Goal: Check status: Check status

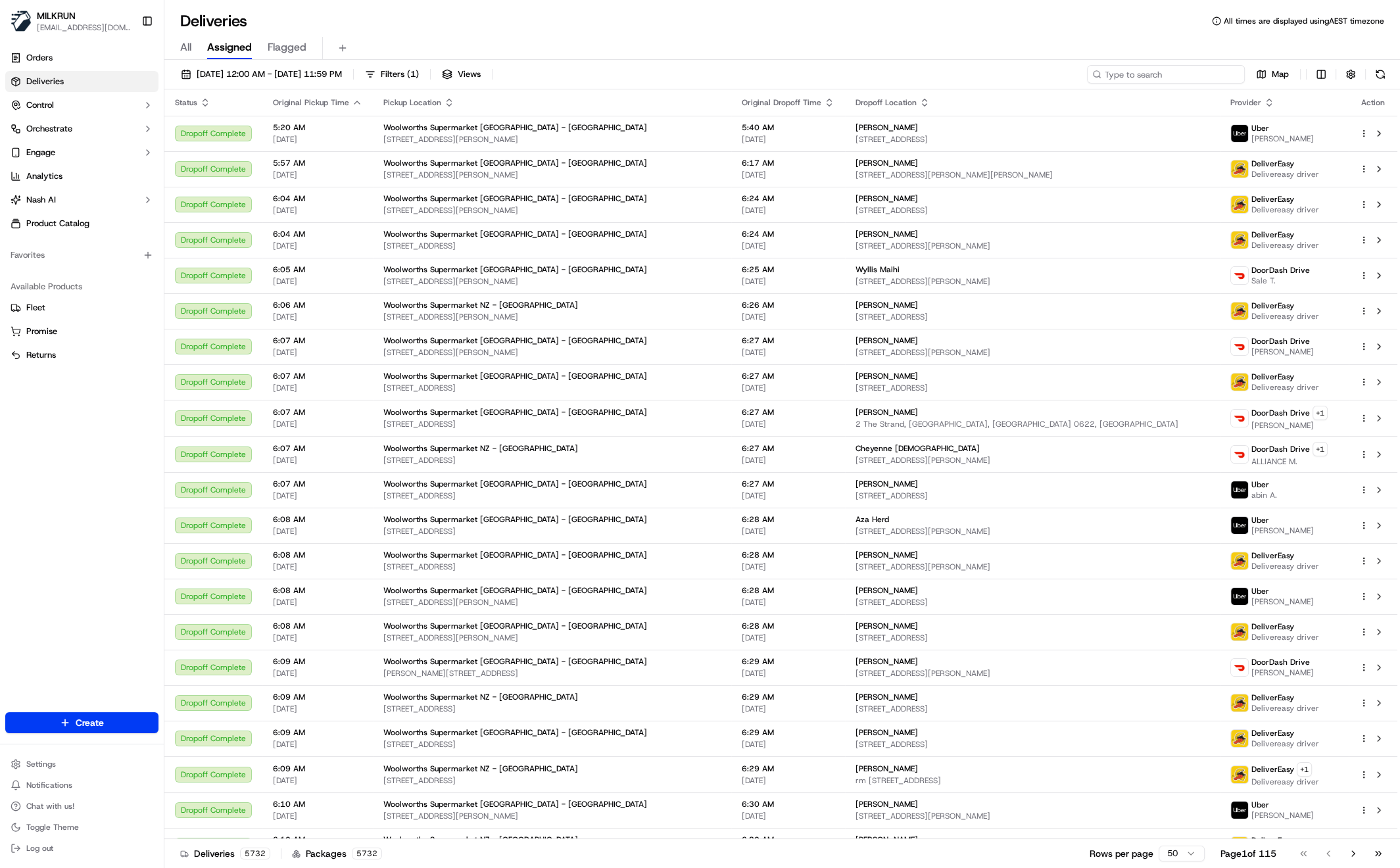
click at [1201, 69] on input at bounding box center [1166, 74] width 158 height 19
paste input "3f4360e9-742b-438f-9a72-af60c5a31aaf"
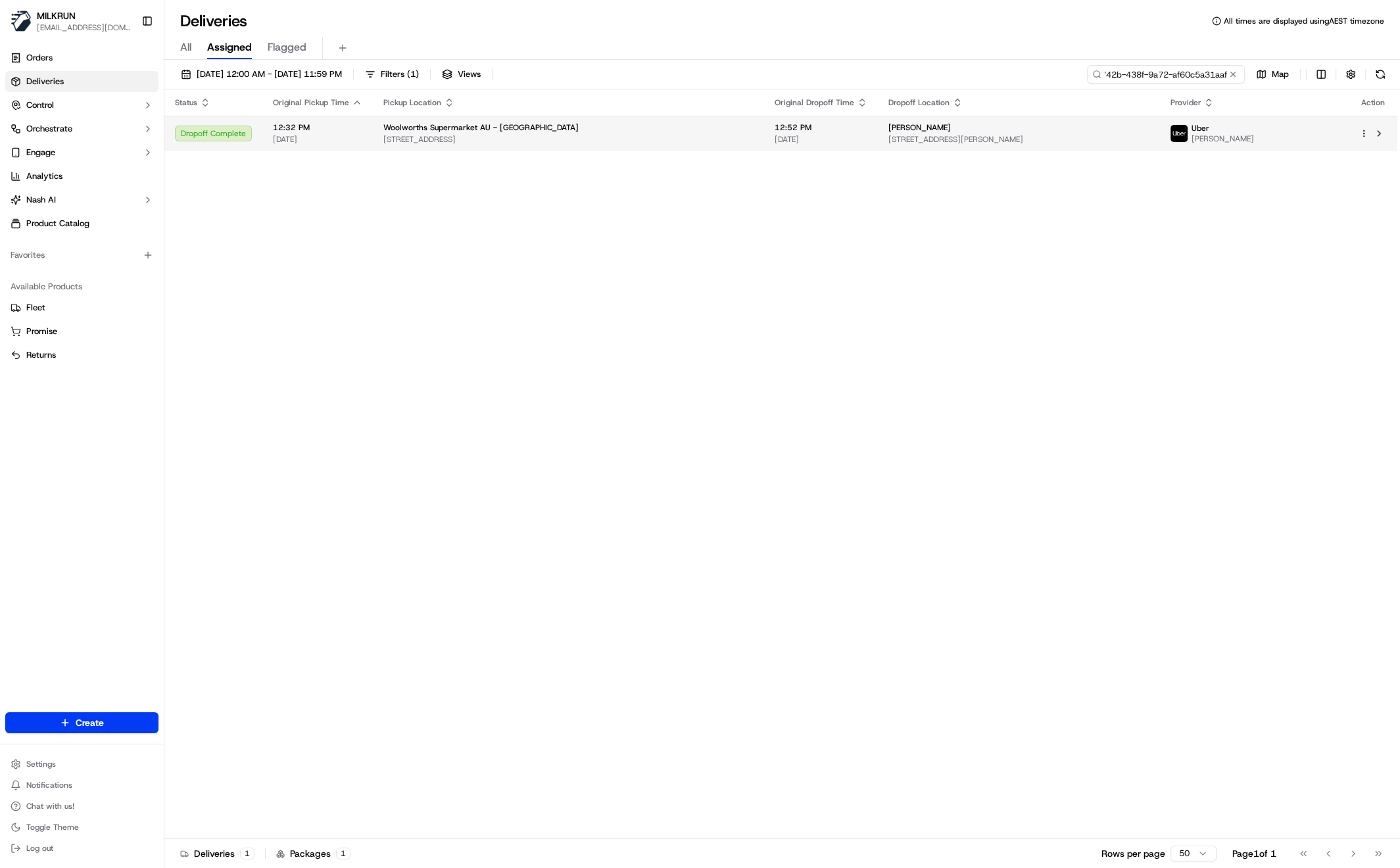
type input "3f4360e9-742b-438f-9a72-af60c5a31aaf"
click at [571, 144] on span "300-332 Grand Blvd, Craigieburn, VIC 3064, AU" at bounding box center [568, 139] width 370 height 10
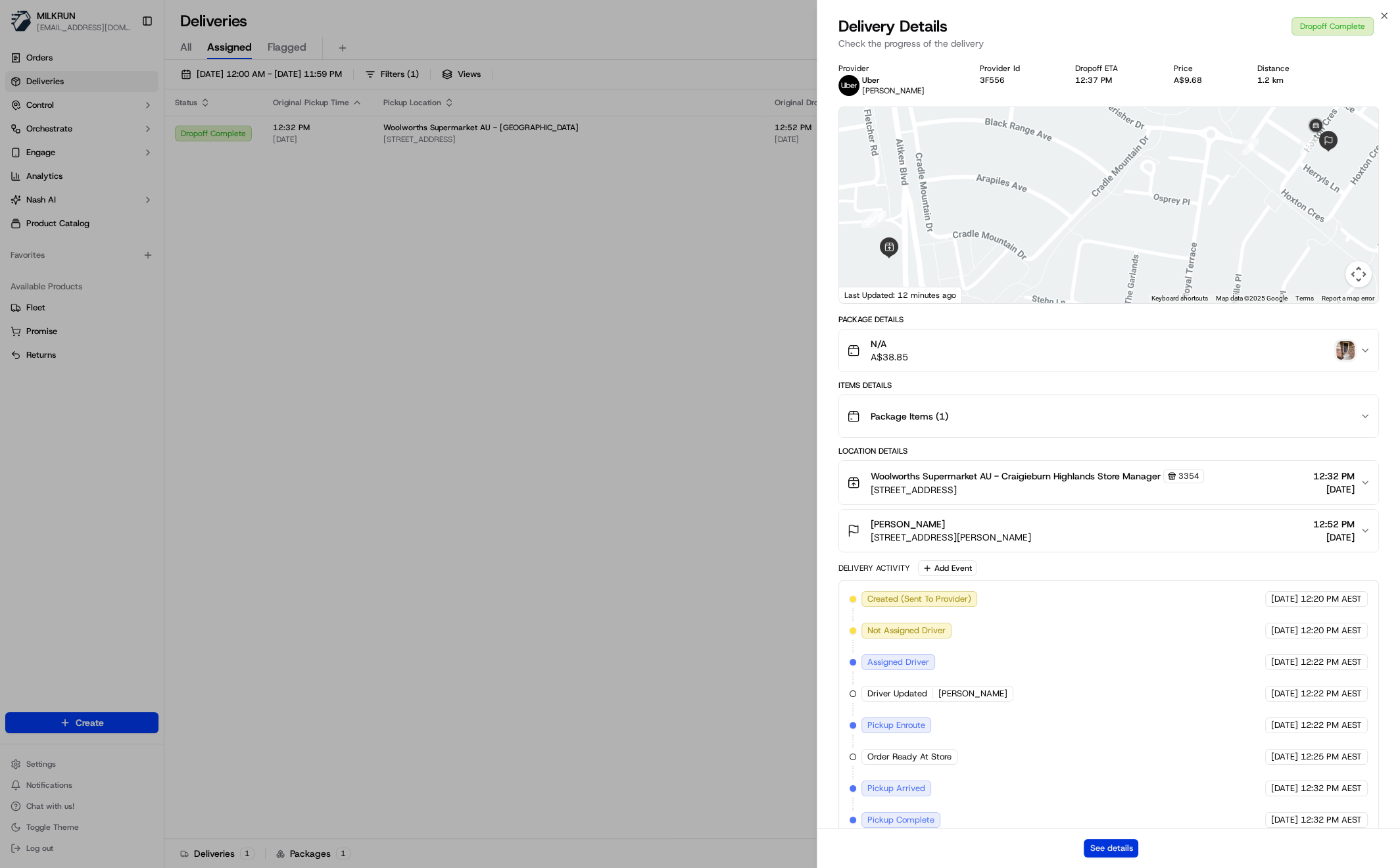
click at [1107, 847] on button "See details" at bounding box center [1111, 848] width 55 height 19
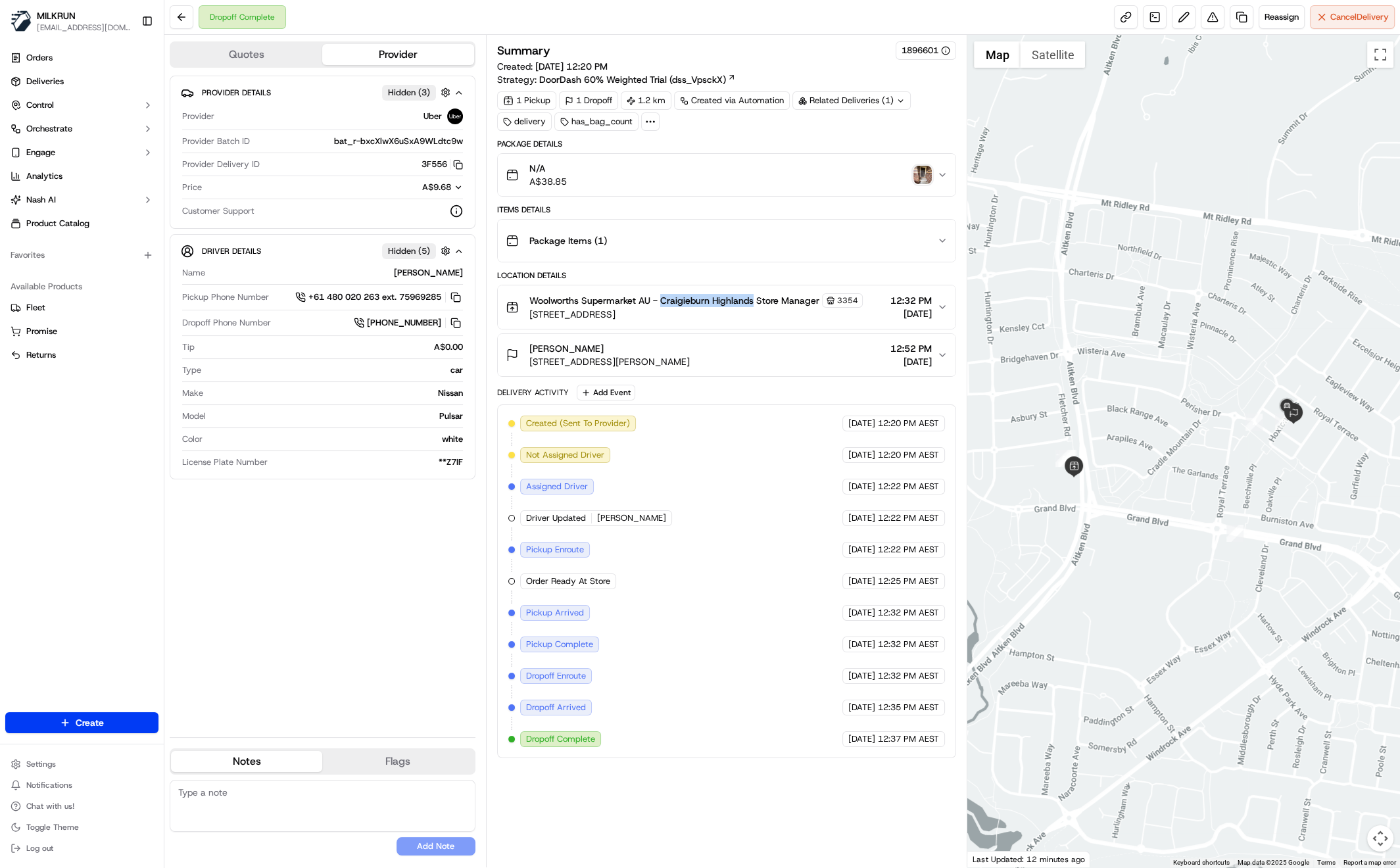
drag, startPoint x: 660, startPoint y: 294, endPoint x: 754, endPoint y: 304, distance: 94.5
click at [754, 304] on span "Woolworths Supermarket AU - Craigieburn Highlands Store Manager" at bounding box center [674, 300] width 290 height 13
copy span "Craigieburn Highlands"
click at [944, 309] on icon "button" at bounding box center [942, 307] width 10 height 10
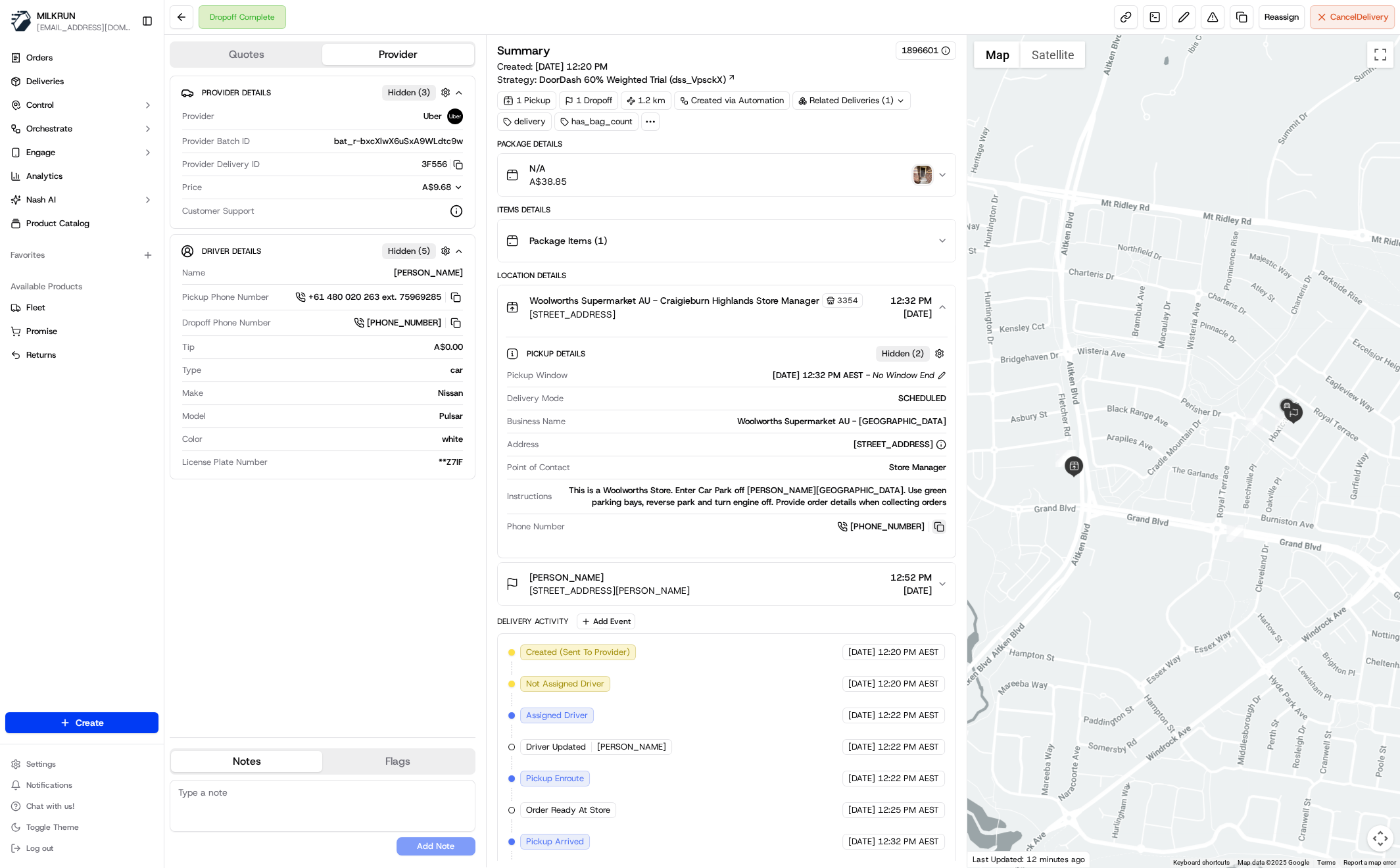
click at [943, 524] on button at bounding box center [939, 526] width 14 height 14
click at [942, 527] on button at bounding box center [939, 526] width 14 height 14
click at [314, 601] on div "Provider Details Hidden ( 3 ) Provider Uber Provider Batch ID bat_r-bxcXlwX6uSx…" at bounding box center [323, 401] width 306 height 651
drag, startPoint x: 355, startPoint y: 591, endPoint x: 362, endPoint y: 583, distance: 10.6
click at [357, 585] on div "Provider Details Hidden ( 3 ) Provider Uber Provider Batch ID bat_r-bxcXlwX6uSx…" at bounding box center [323, 401] width 306 height 651
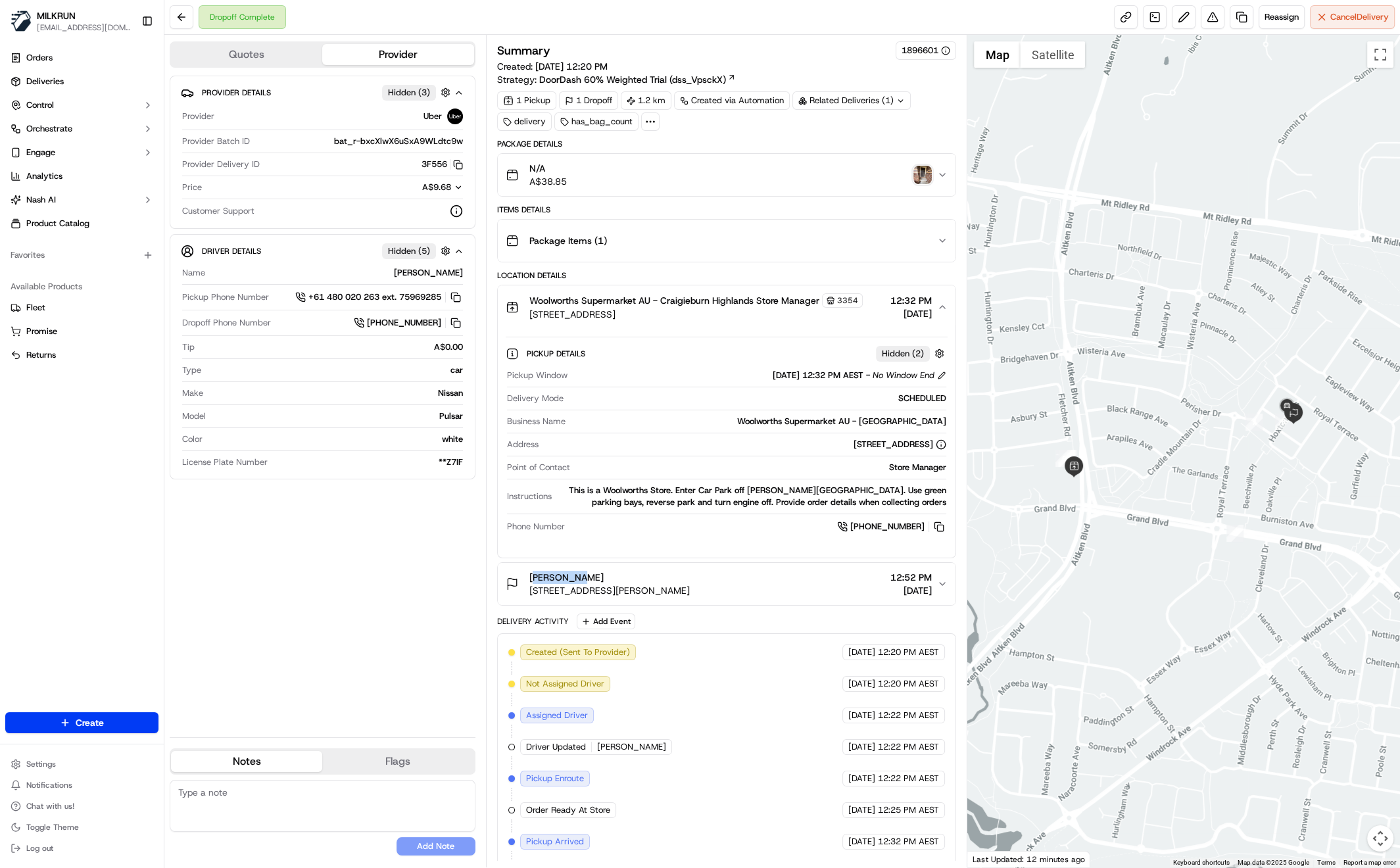
drag, startPoint x: 527, startPoint y: 571, endPoint x: 576, endPoint y: 572, distance: 49.0
click at [575, 572] on div "ROSE LUCI 36 Hoxton Cres, Craigieburn, VIC 3064, AU" at bounding box center [598, 584] width 184 height 26
click at [314, 613] on div "Provider Details Hidden ( 3 ) Provider Uber Provider Batch ID bat_r-bxcXlwX6uSx…" at bounding box center [323, 401] width 306 height 651
click at [920, 172] on img "button" at bounding box center [922, 174] width 19 height 19
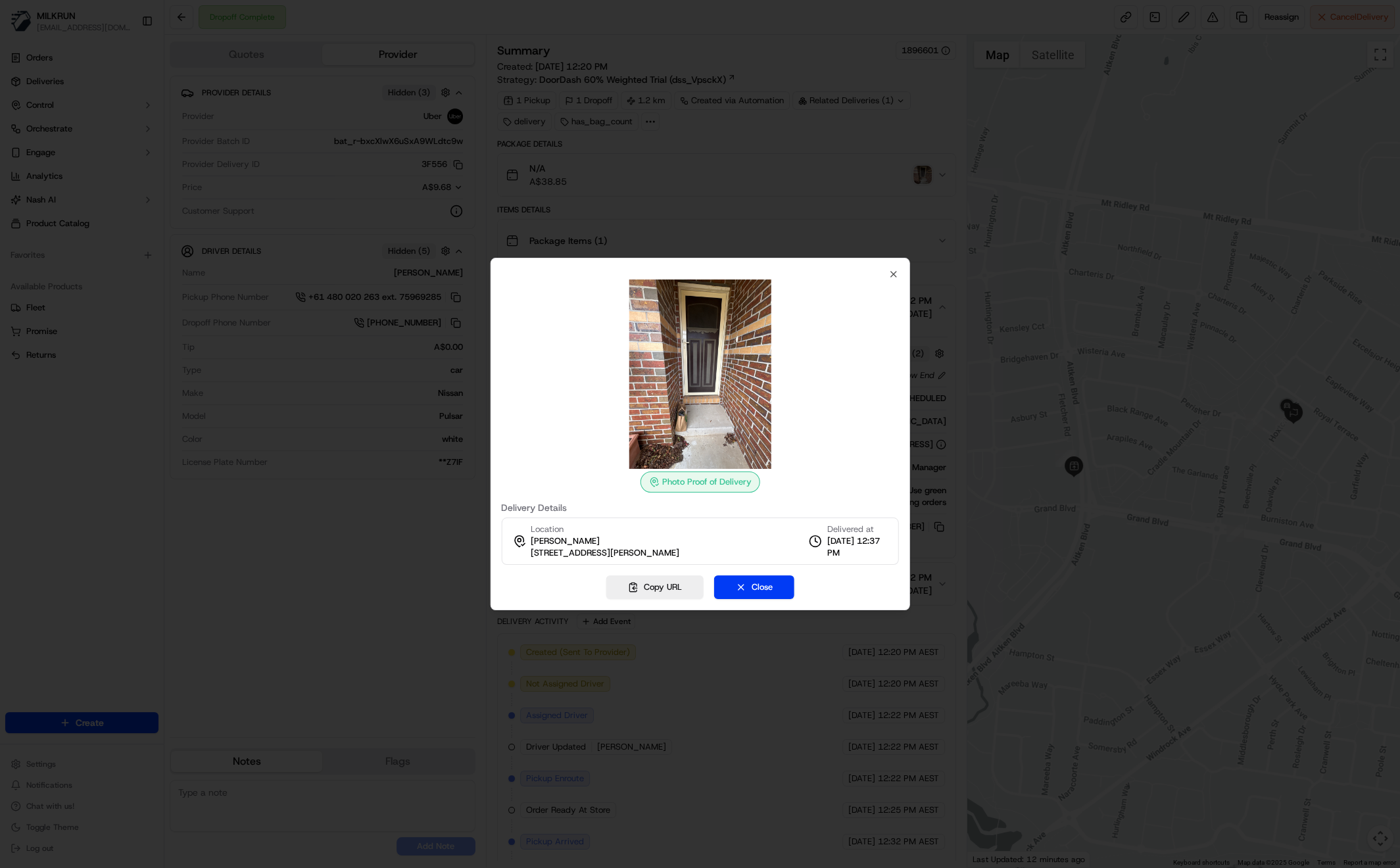
click at [915, 176] on div at bounding box center [700, 434] width 1400 height 868
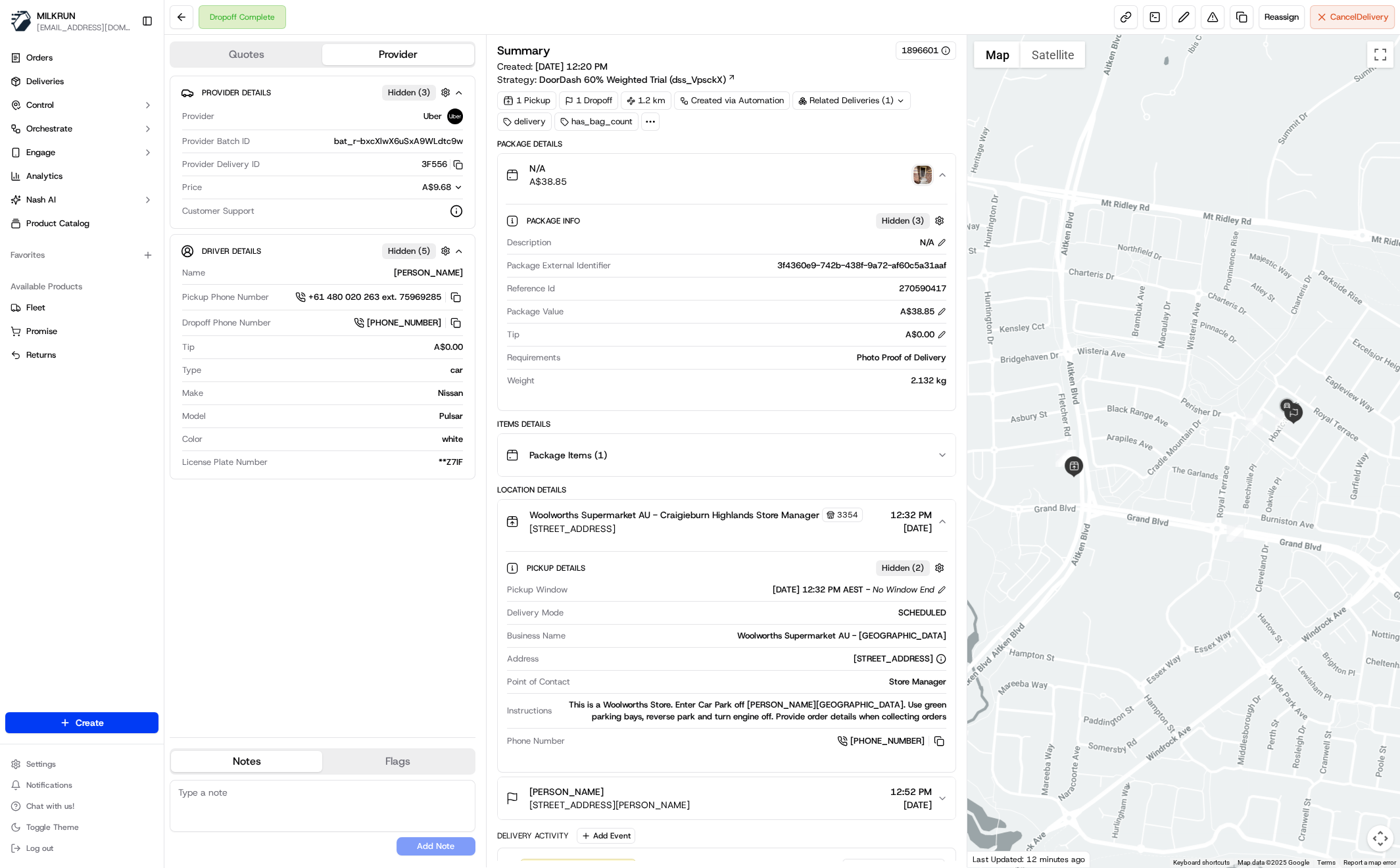
click at [341, 554] on div "Provider Details Hidden ( 3 ) Provider Uber Provider Batch ID bat_r-bxcXlwX6uSx…" at bounding box center [323, 401] width 306 height 651
click at [943, 738] on button at bounding box center [939, 740] width 14 height 14
click at [325, 576] on div "Provider Details Hidden ( 3 ) Provider Uber Provider Batch ID bat_r-bxcXlwX6uSx…" at bounding box center [323, 401] width 306 height 651
drag, startPoint x: 352, startPoint y: 622, endPoint x: 353, endPoint y: 632, distance: 10.0
click at [353, 622] on div "Provider Details Hidden ( 3 ) Provider Uber Provider Batch ID bat_r-bxcXlwX6uSx…" at bounding box center [323, 401] width 306 height 651
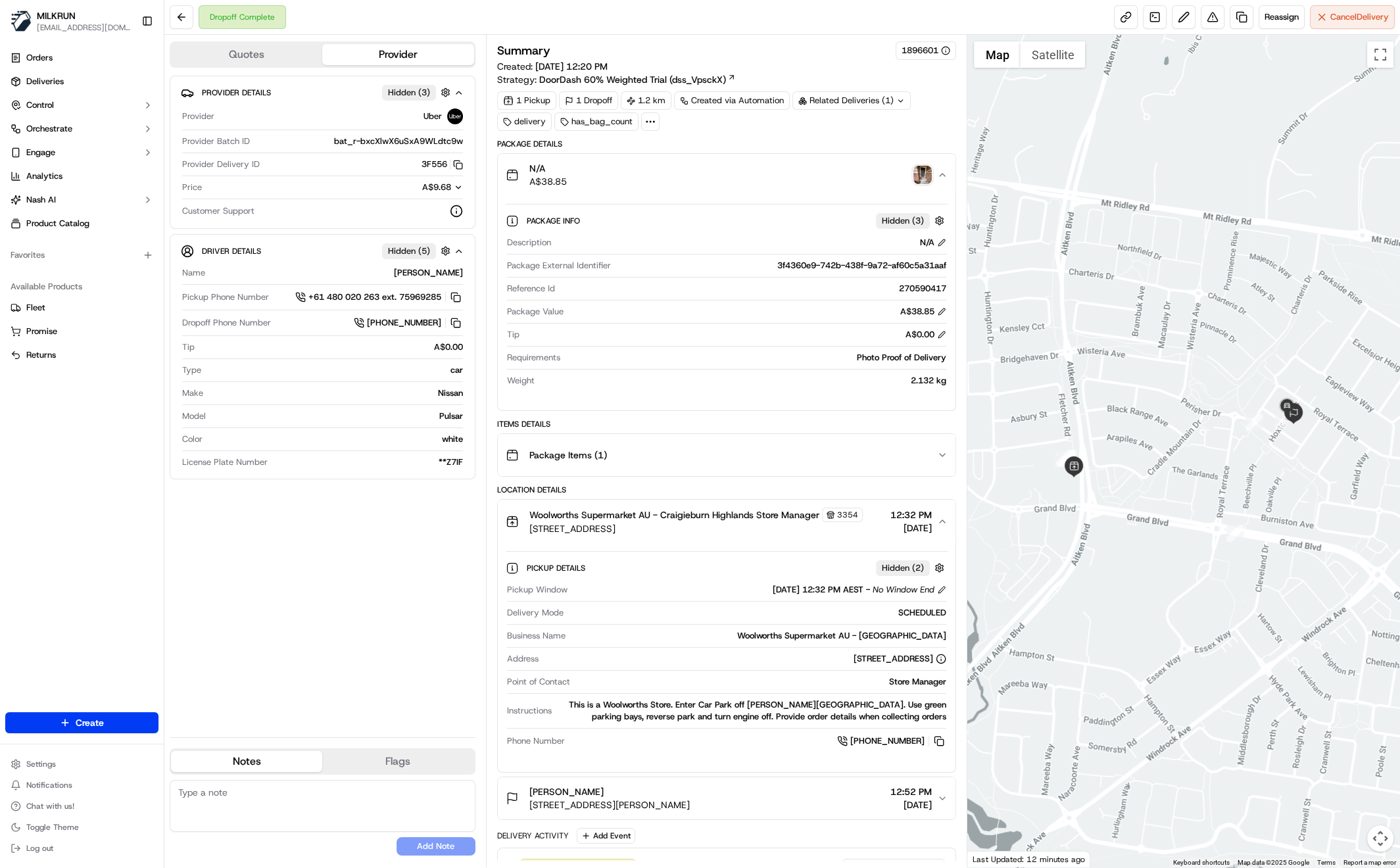
click at [378, 628] on div "Provider Details Hidden ( 3 ) Provider Uber Provider Batch ID bat_r-bxcXlwX6uSx…" at bounding box center [323, 401] width 306 height 651
click at [1241, 16] on link at bounding box center [1241, 17] width 23 height 23
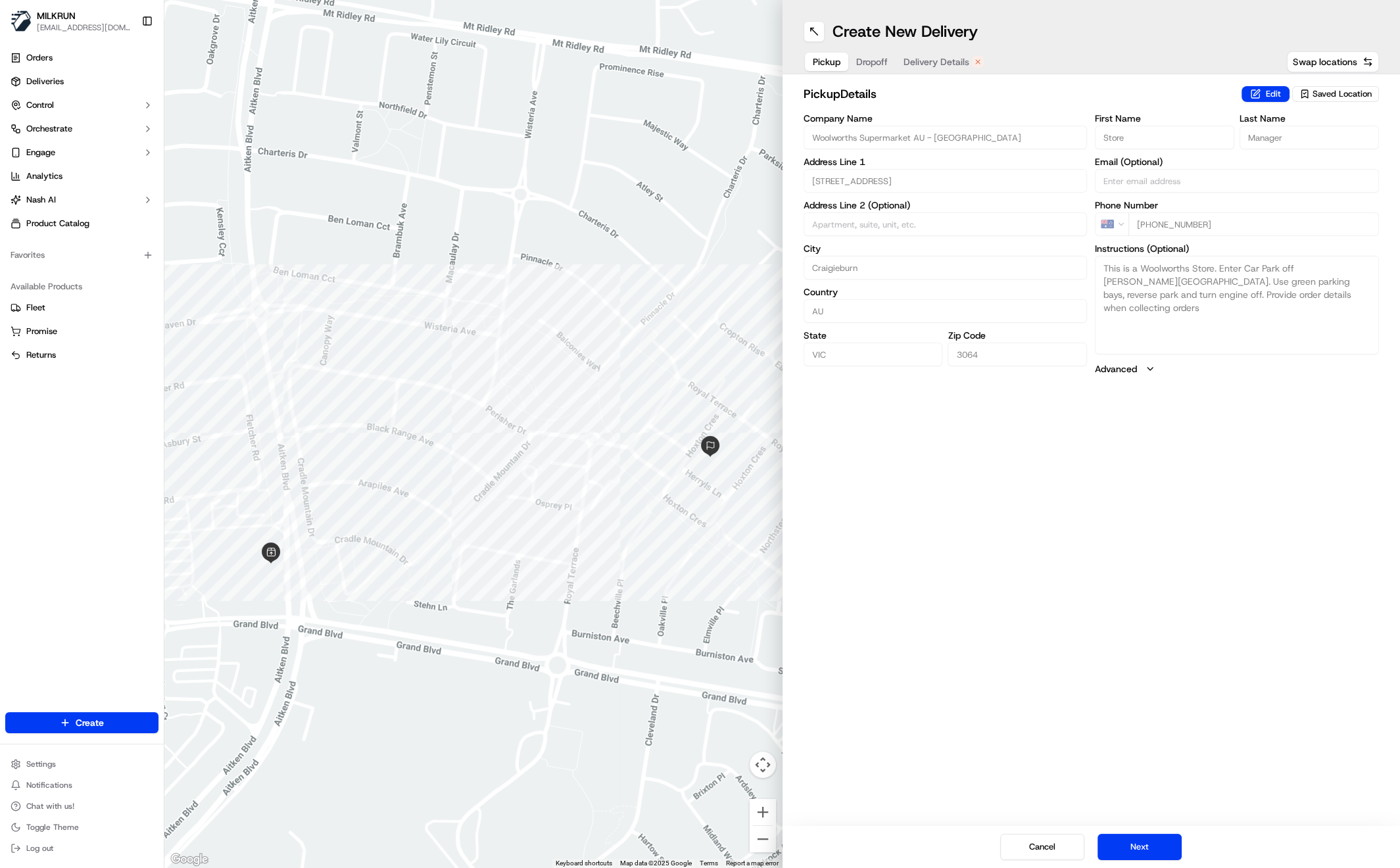
drag, startPoint x: 931, startPoint y: 57, endPoint x: 911, endPoint y: 67, distance: 22.4
click at [930, 56] on span "Delivery Details" at bounding box center [937, 61] width 66 height 13
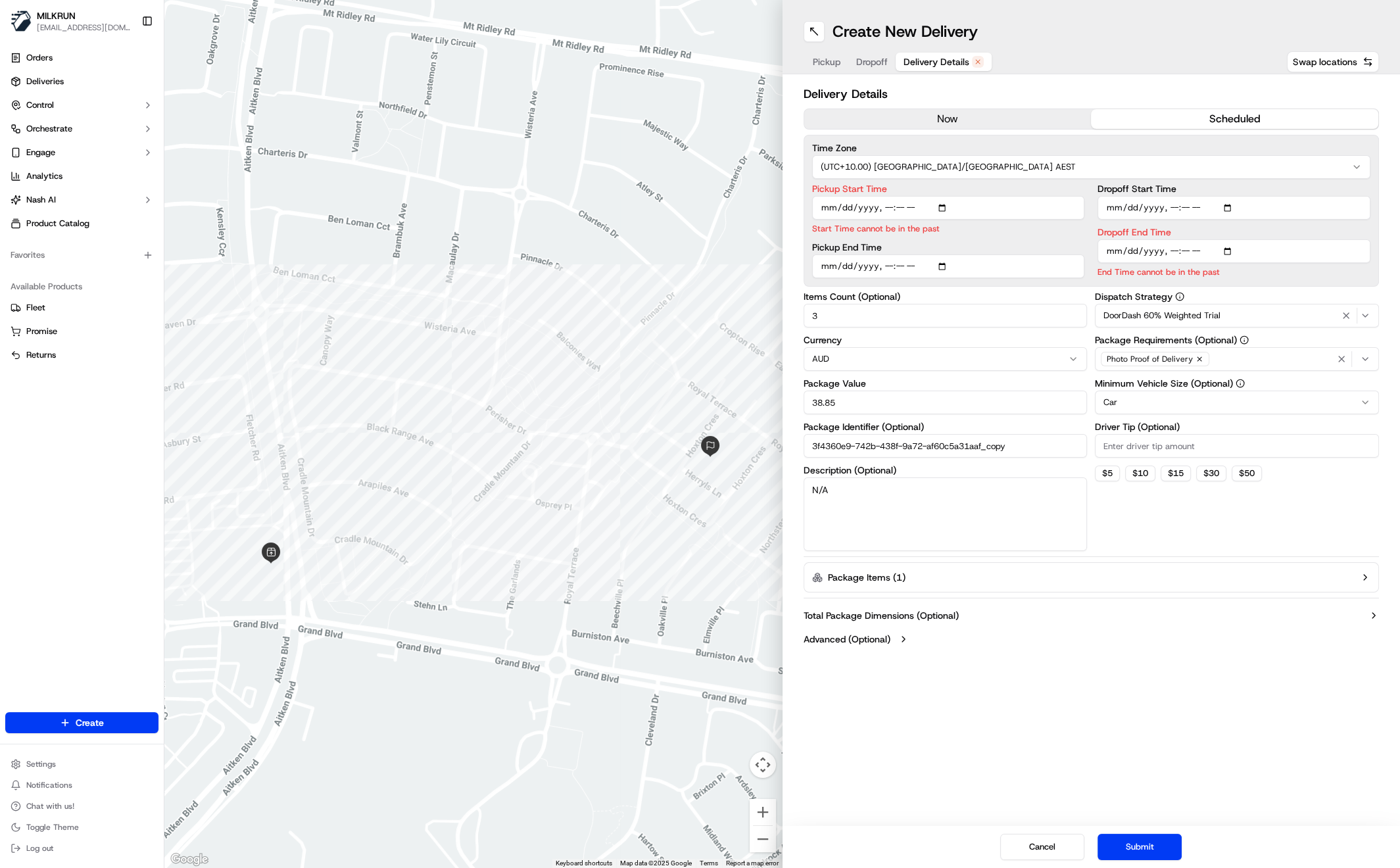
click at [961, 122] on button "now" at bounding box center [948, 119] width 288 height 20
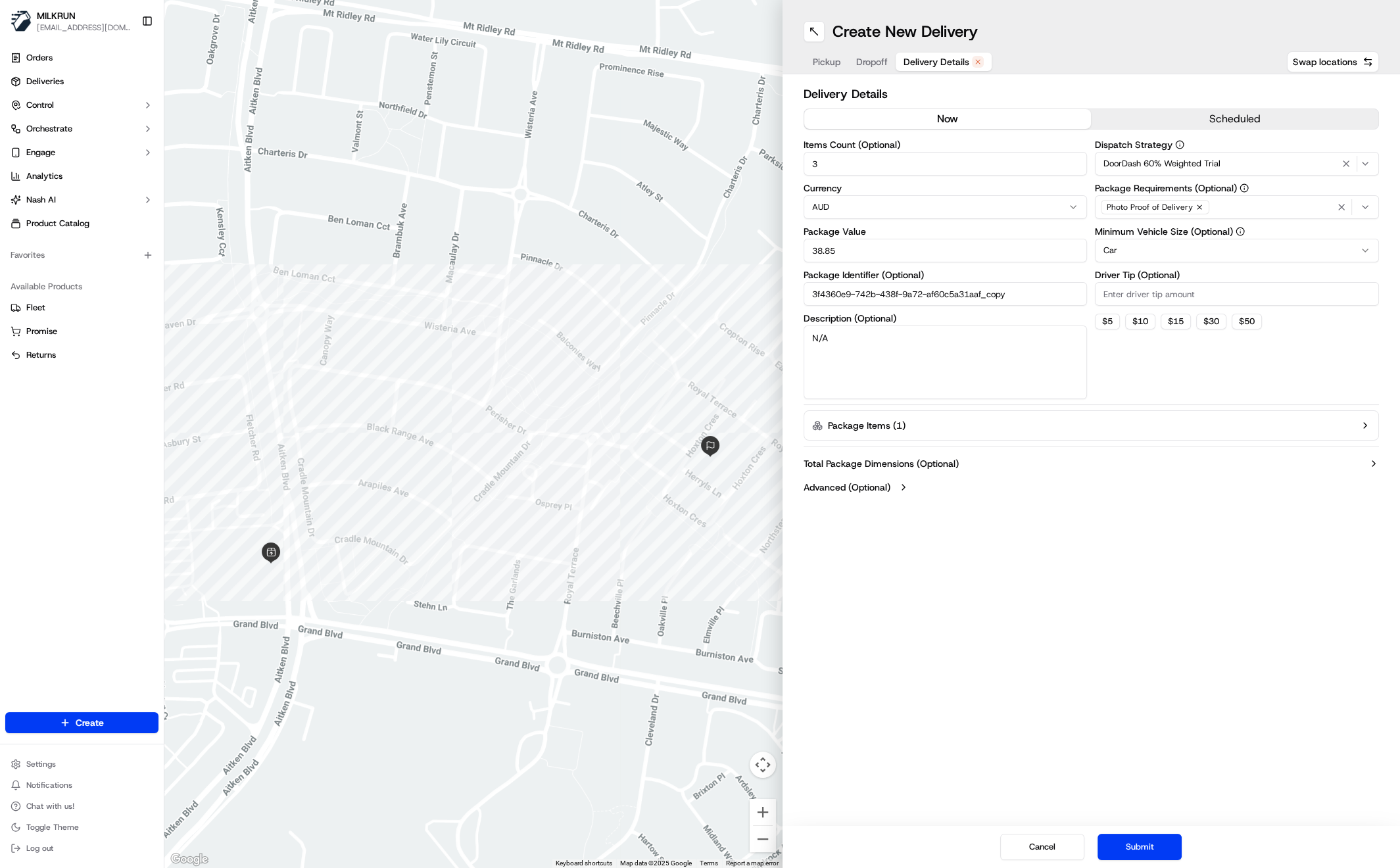
click at [1136, 844] on button "Submit" at bounding box center [1139, 847] width 84 height 26
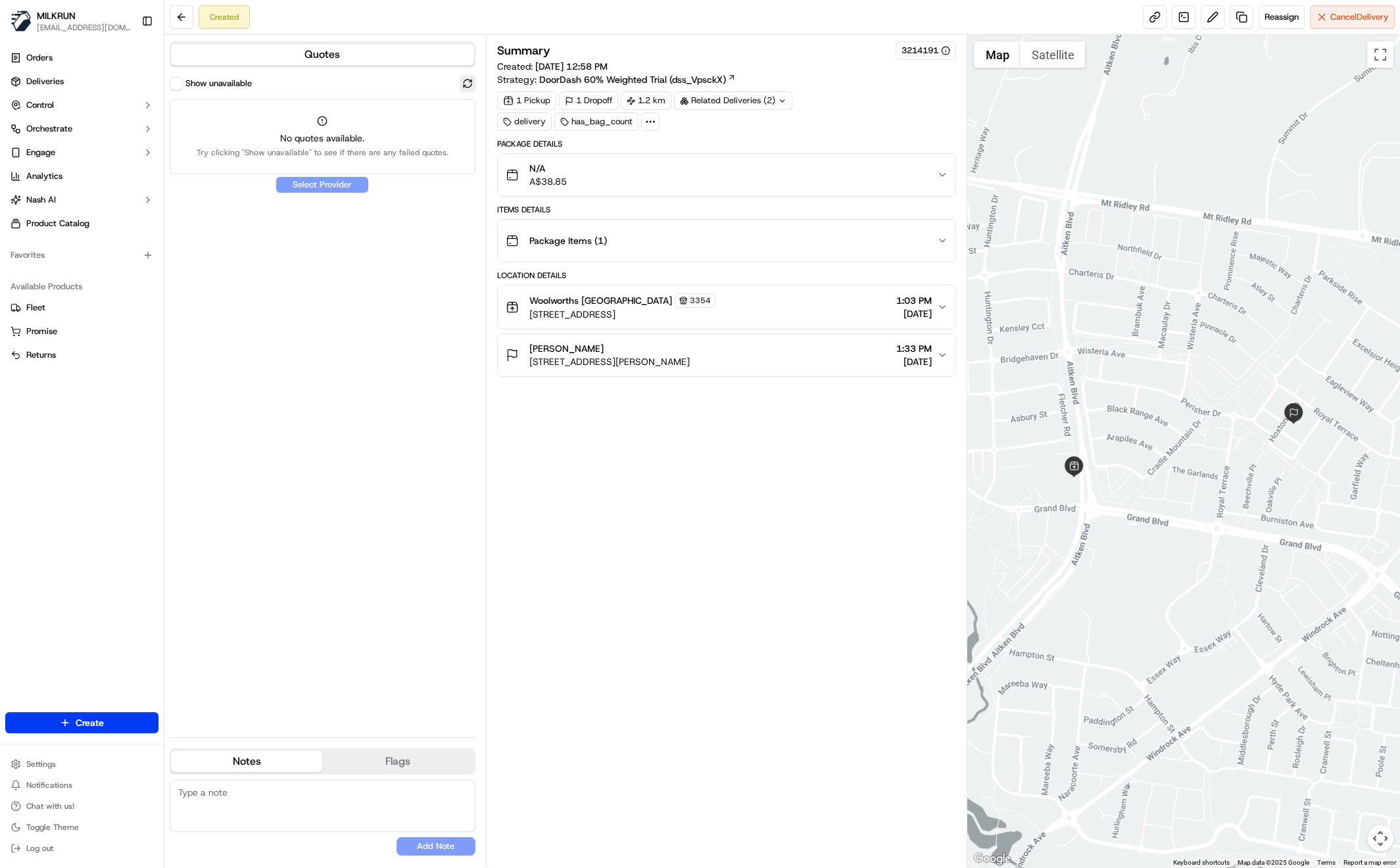
click at [467, 82] on button at bounding box center [467, 83] width 16 height 16
click at [316, 186] on div "Show unavailable No quotes available. Try clicking "Show unavailable" to see if…" at bounding box center [323, 401] width 306 height 651
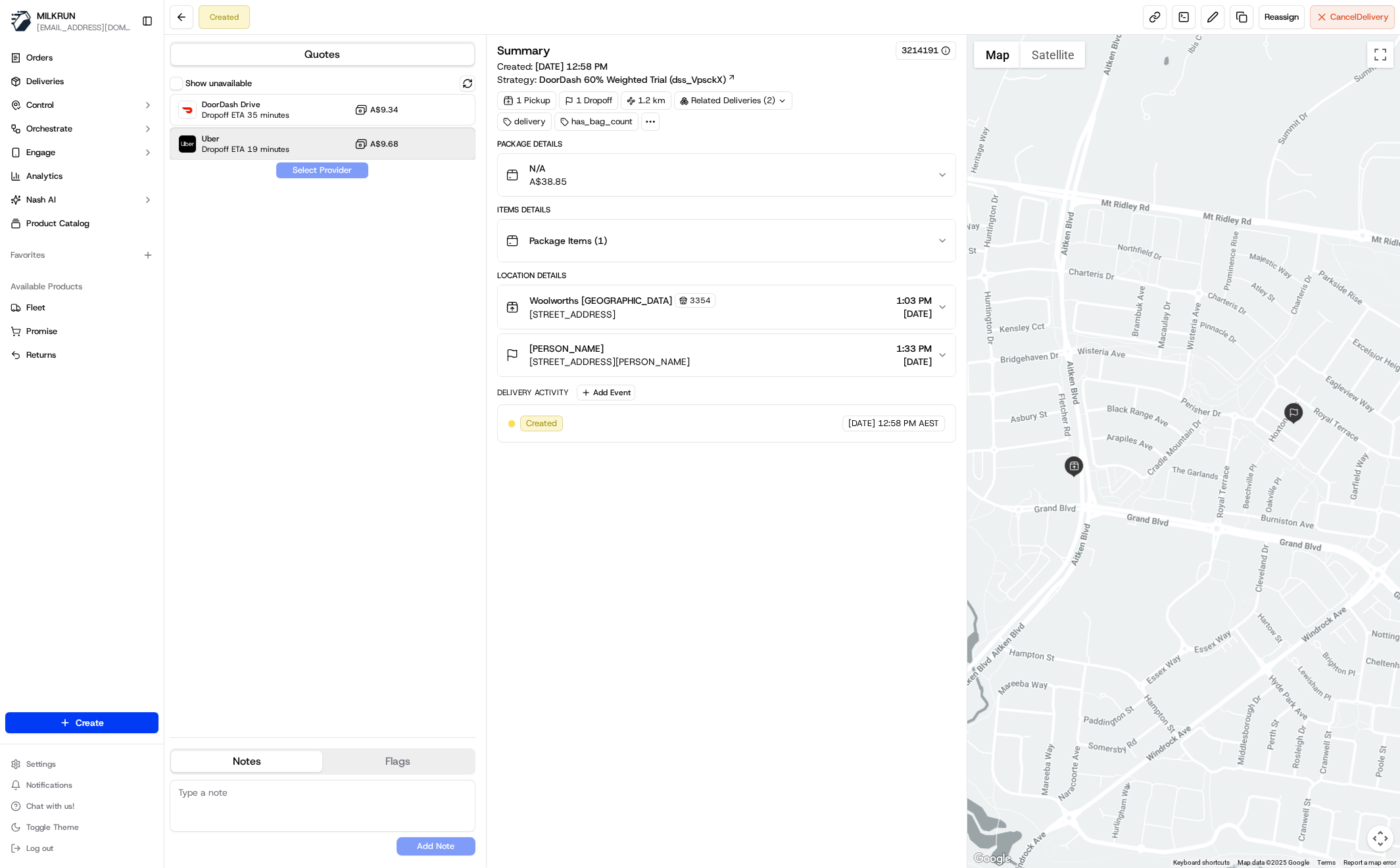
click at [316, 138] on div "Uber Dropoff ETA 19 minutes A$9.68" at bounding box center [323, 144] width 306 height 32
click at [338, 169] on button "Assign Provider" at bounding box center [322, 170] width 93 height 16
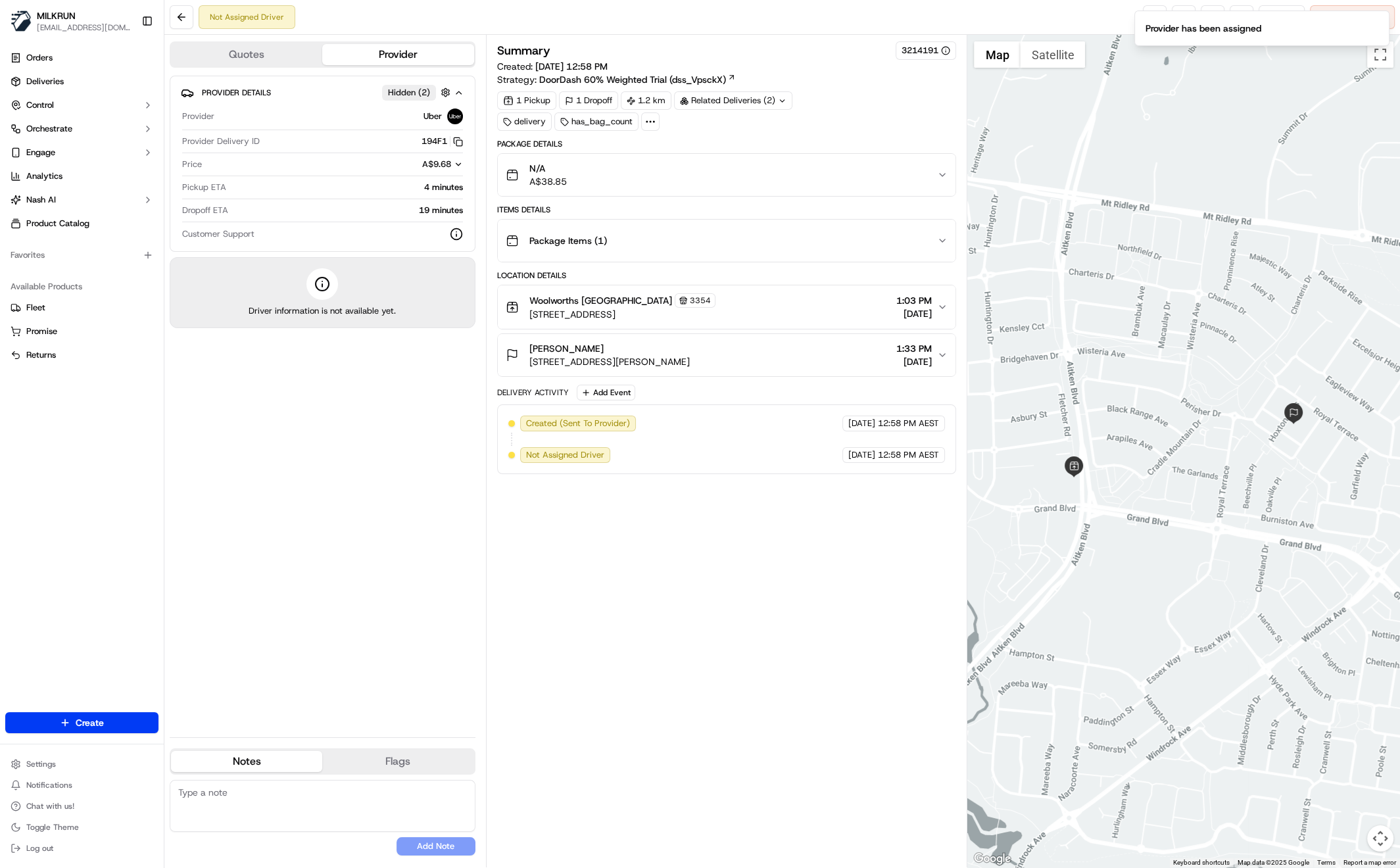
click at [1095, 22] on div "Not Assigned Driver Reassign Cancel Delivery" at bounding box center [782, 17] width 1235 height 35
click at [1152, 21] on link at bounding box center [1154, 17] width 23 height 23
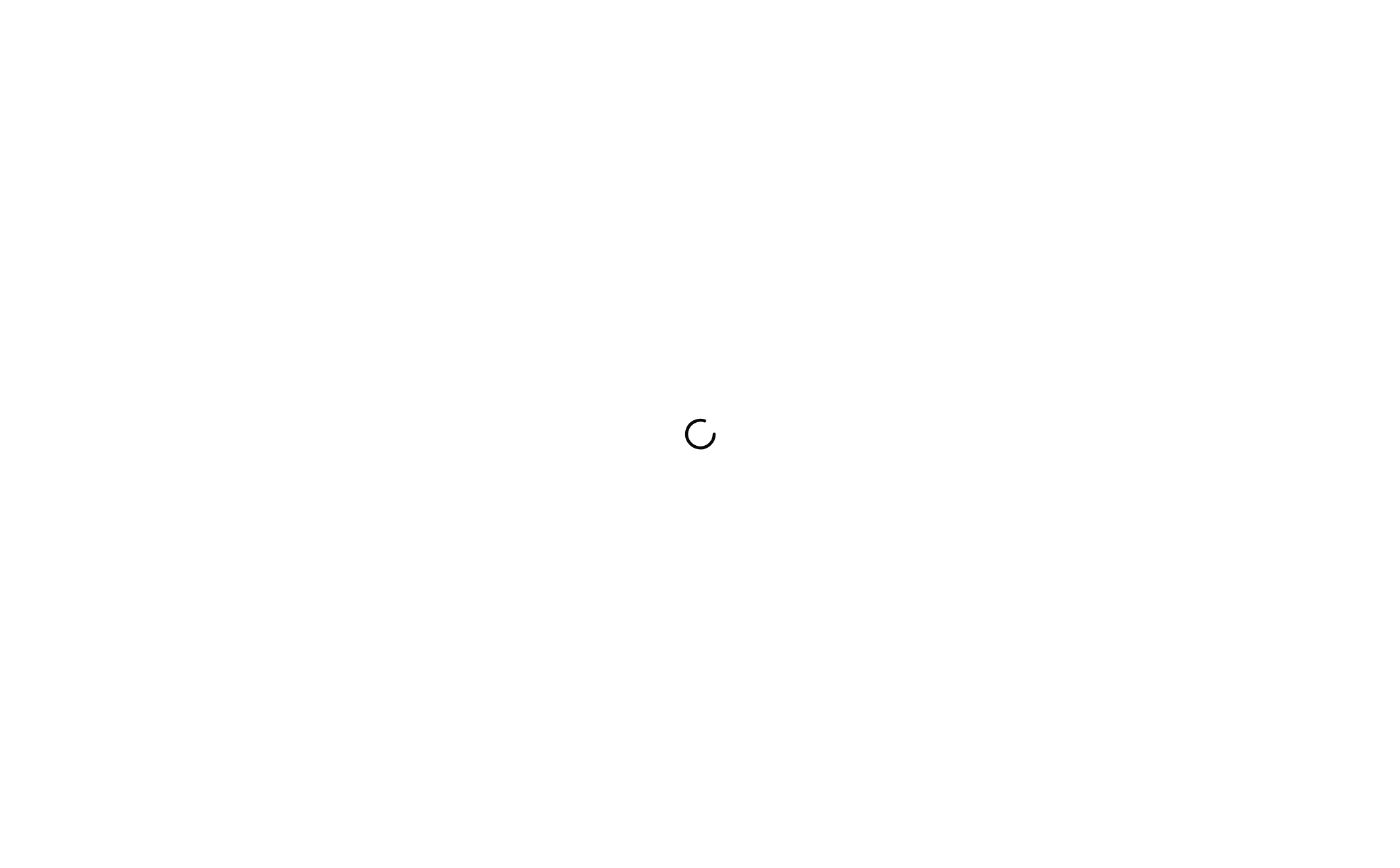
click at [919, 257] on div at bounding box center [700, 434] width 1400 height 868
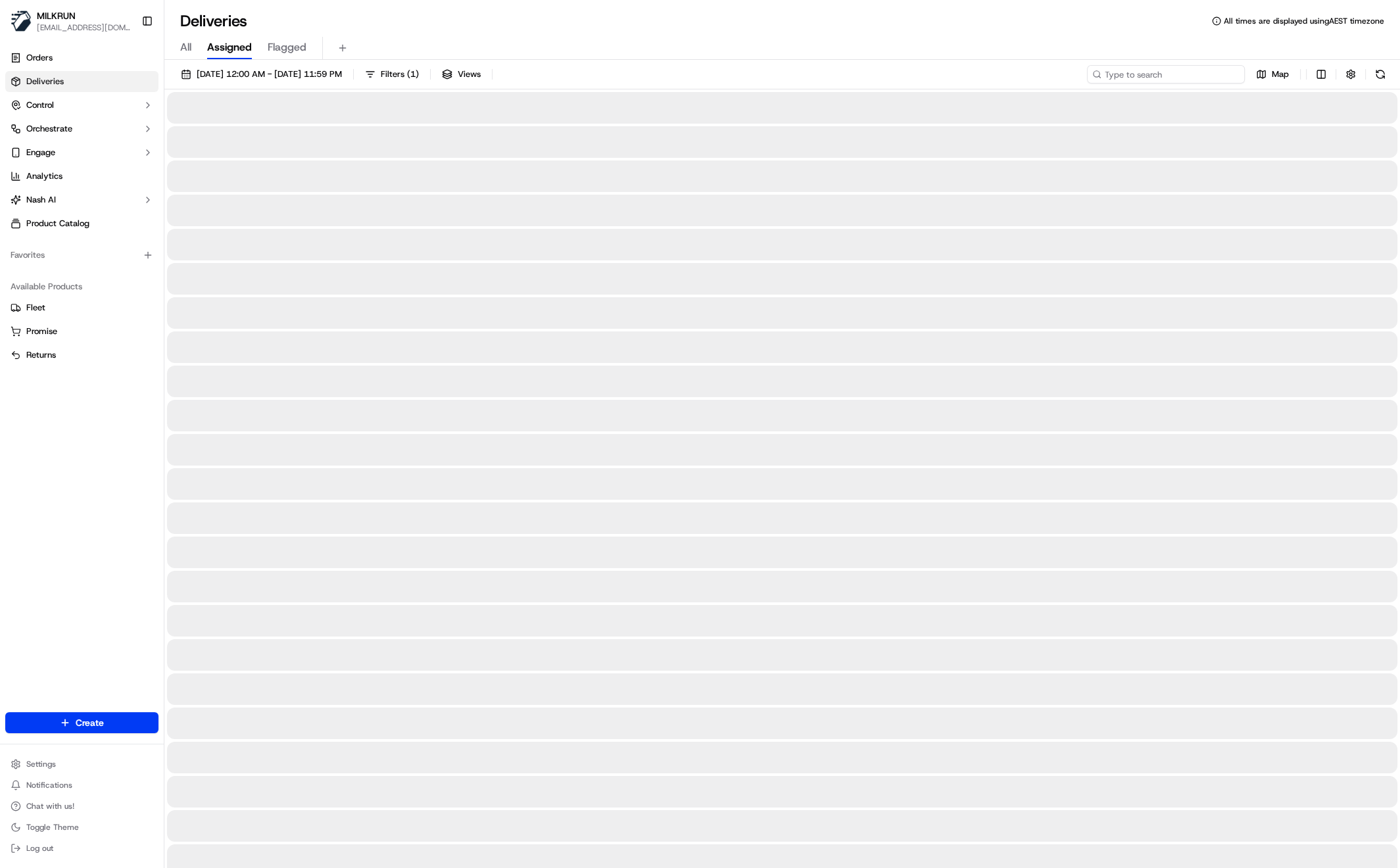
drag, startPoint x: 1166, startPoint y: 71, endPoint x: 1169, endPoint y: 78, distance: 7.6
click at [1165, 71] on input at bounding box center [1166, 74] width 158 height 19
click at [1169, 78] on input at bounding box center [1166, 74] width 158 height 19
paste input "[PERSON_NAME]"
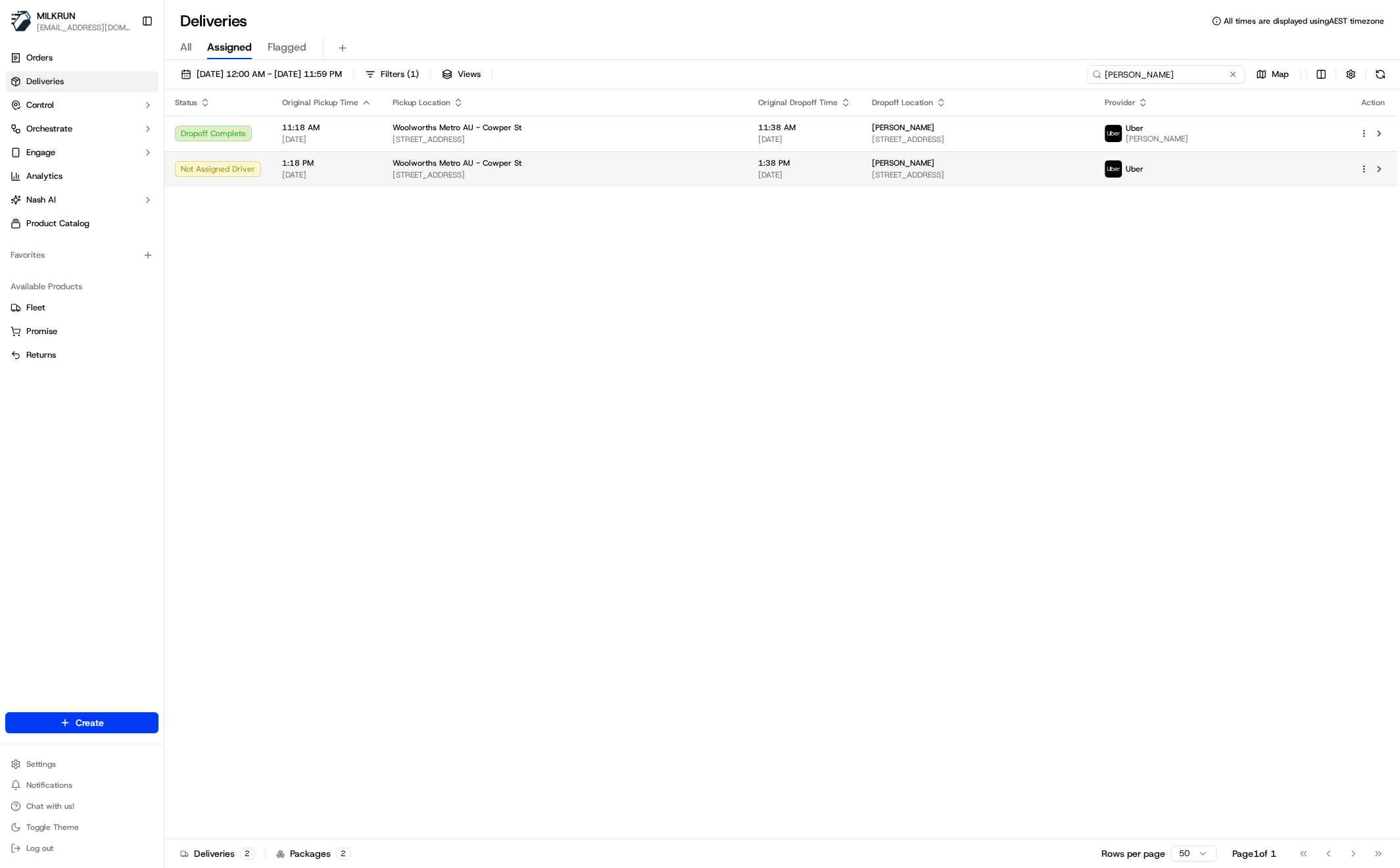
type input "[PERSON_NAME]"
click at [427, 169] on span "[STREET_ADDRESS]" at bounding box center [565, 174] width 345 height 10
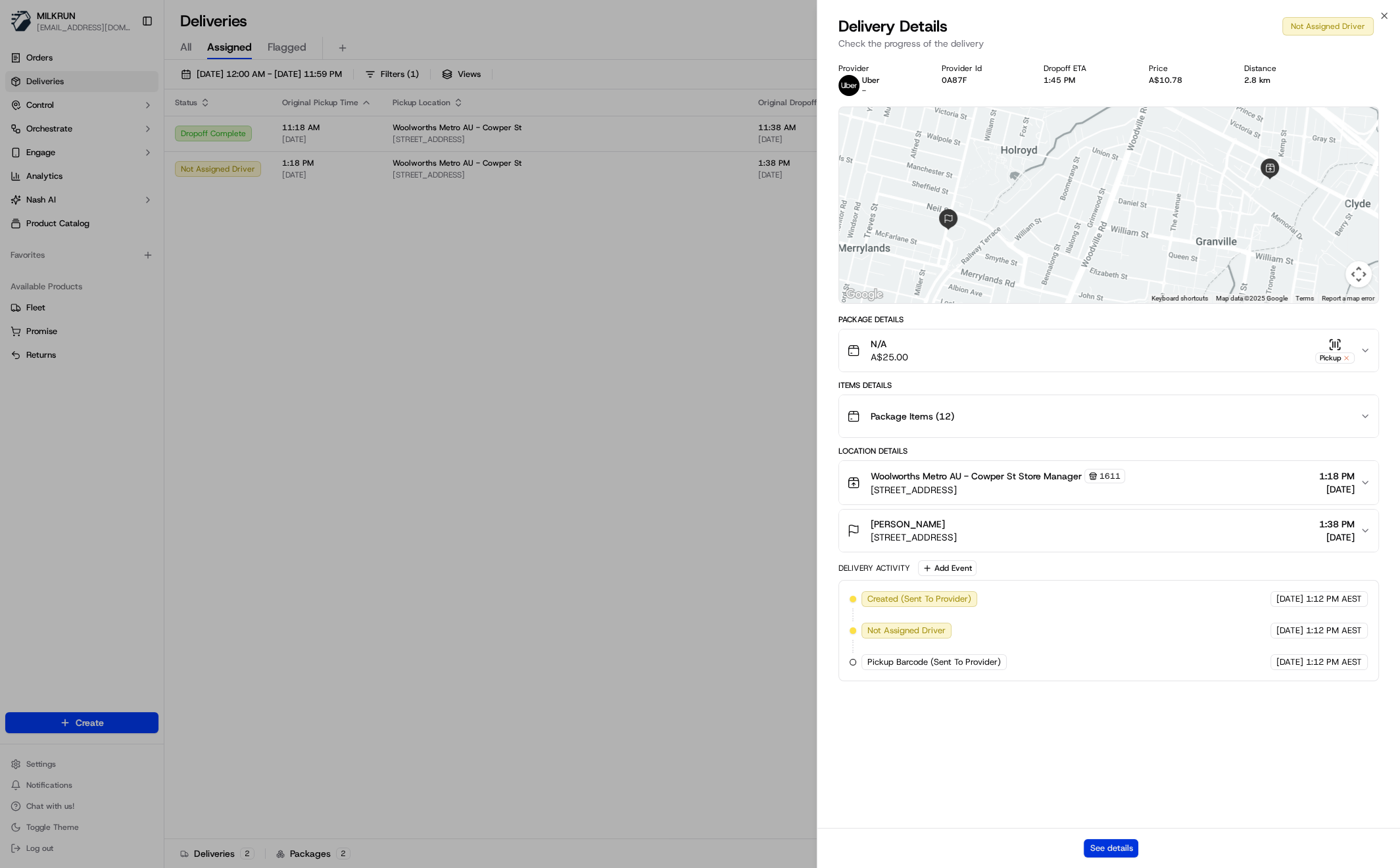
click at [1102, 843] on button "See details" at bounding box center [1111, 848] width 55 height 19
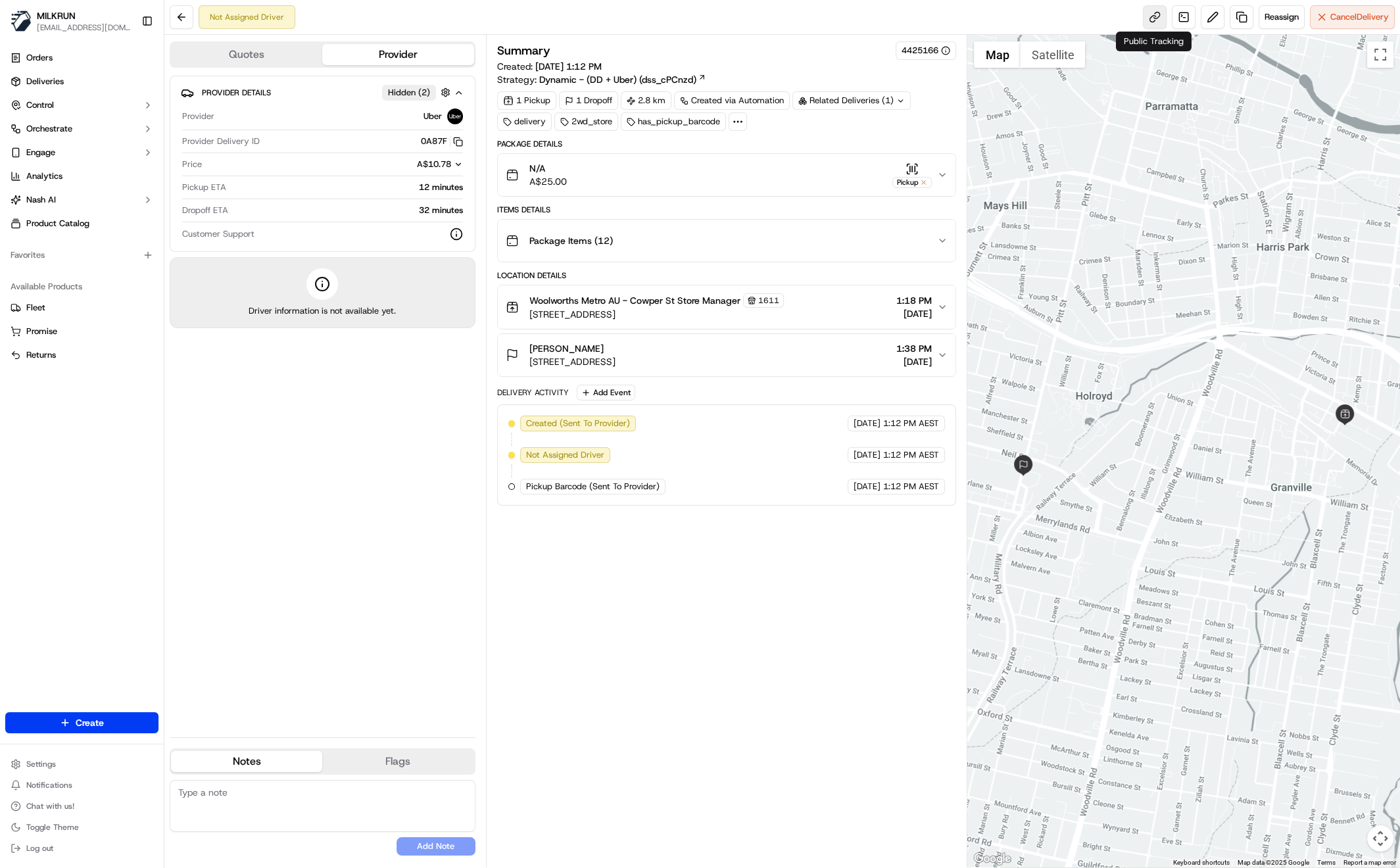
click at [1158, 19] on link at bounding box center [1154, 17] width 23 height 23
